Goal: Task Accomplishment & Management: Manage account settings

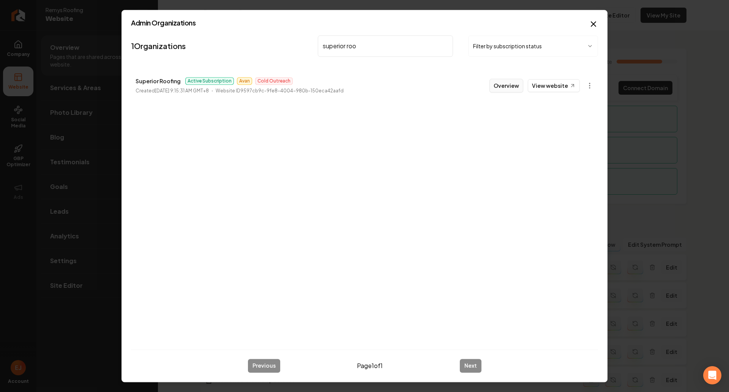
type input "superior roo"
click at [502, 87] on button "Overview" at bounding box center [507, 86] width 34 height 14
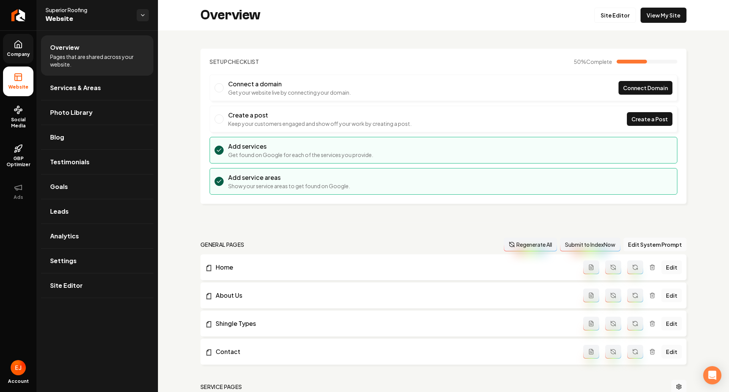
click at [18, 59] on link "Company" at bounding box center [18, 49] width 30 height 30
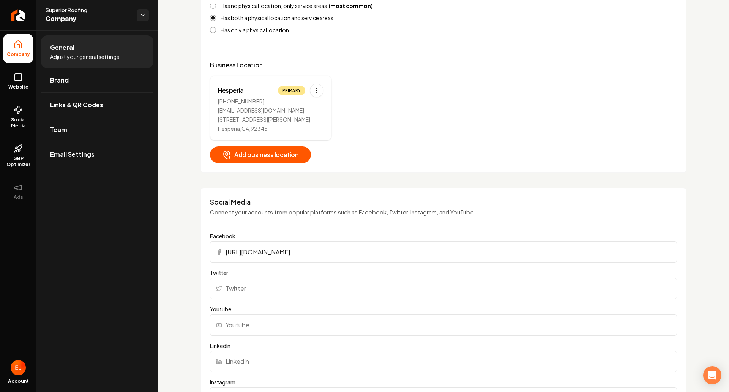
scroll to position [532, 0]
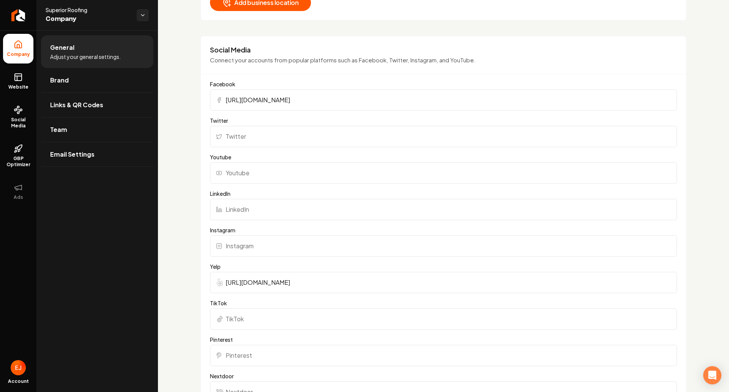
click at [267, 249] on input "Instagram" at bounding box center [443, 245] width 467 height 21
paste input "[URL][DOMAIN_NAME]"
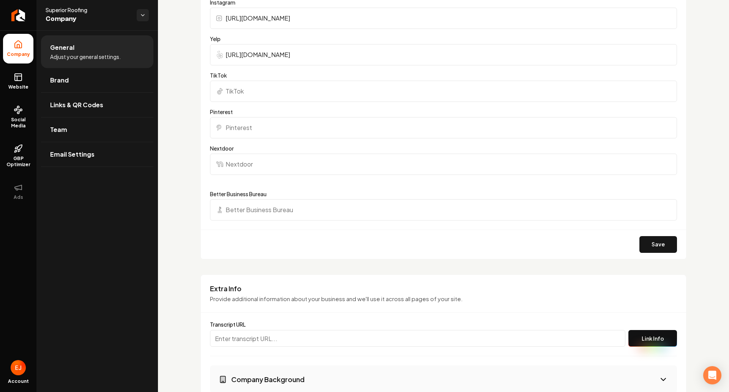
scroll to position [760, 0]
type input "[URL][DOMAIN_NAME]"
click at [644, 242] on button "Save" at bounding box center [659, 244] width 38 height 17
